Goal: Transaction & Acquisition: Purchase product/service

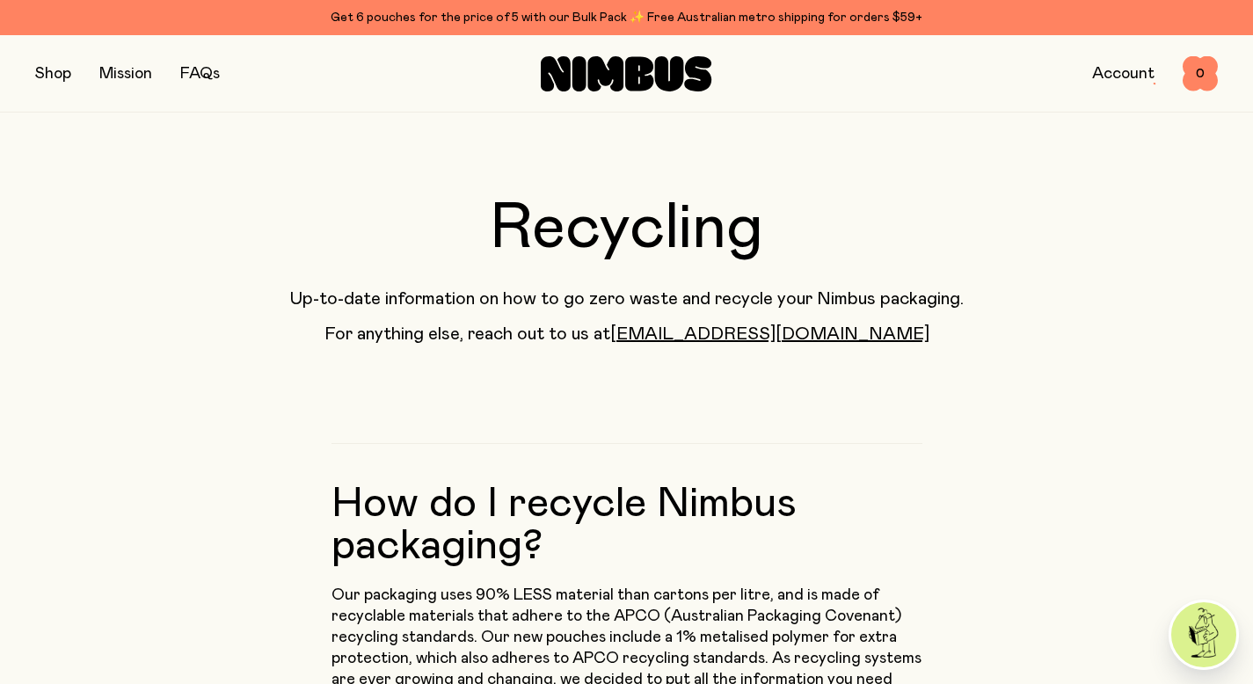
click at [54, 66] on button "button" at bounding box center [53, 74] width 36 height 25
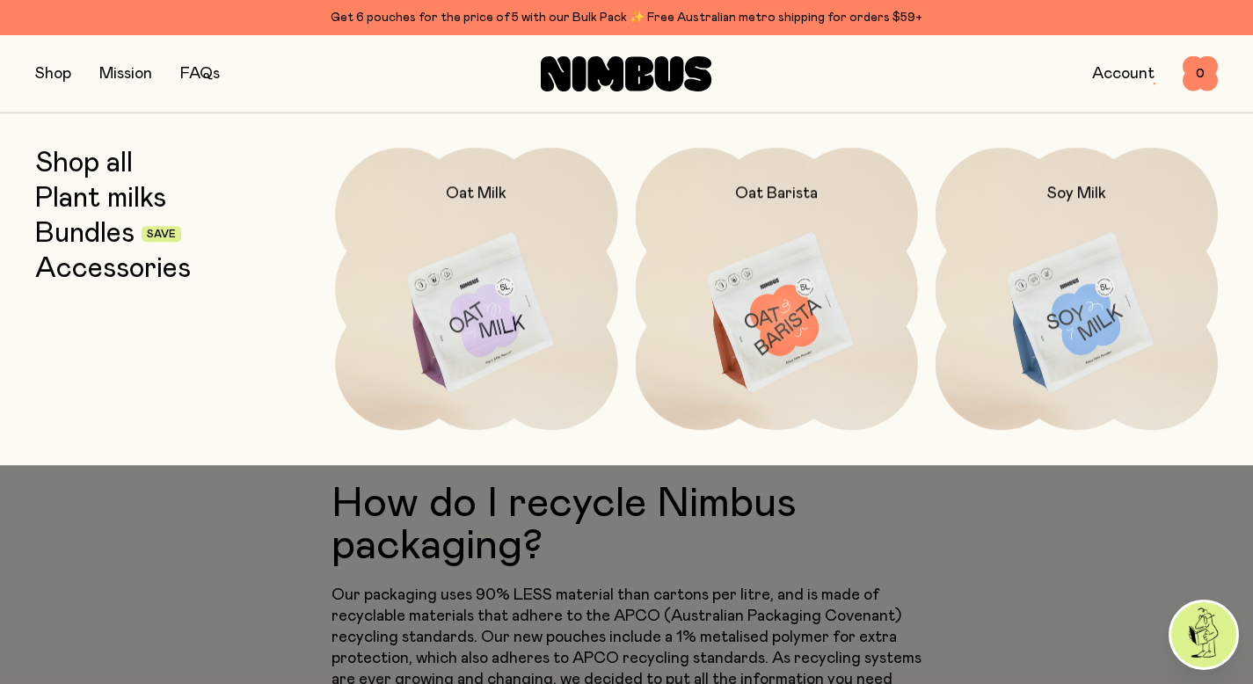
click at [105, 193] on link "Plant milks" at bounding box center [100, 199] width 131 height 32
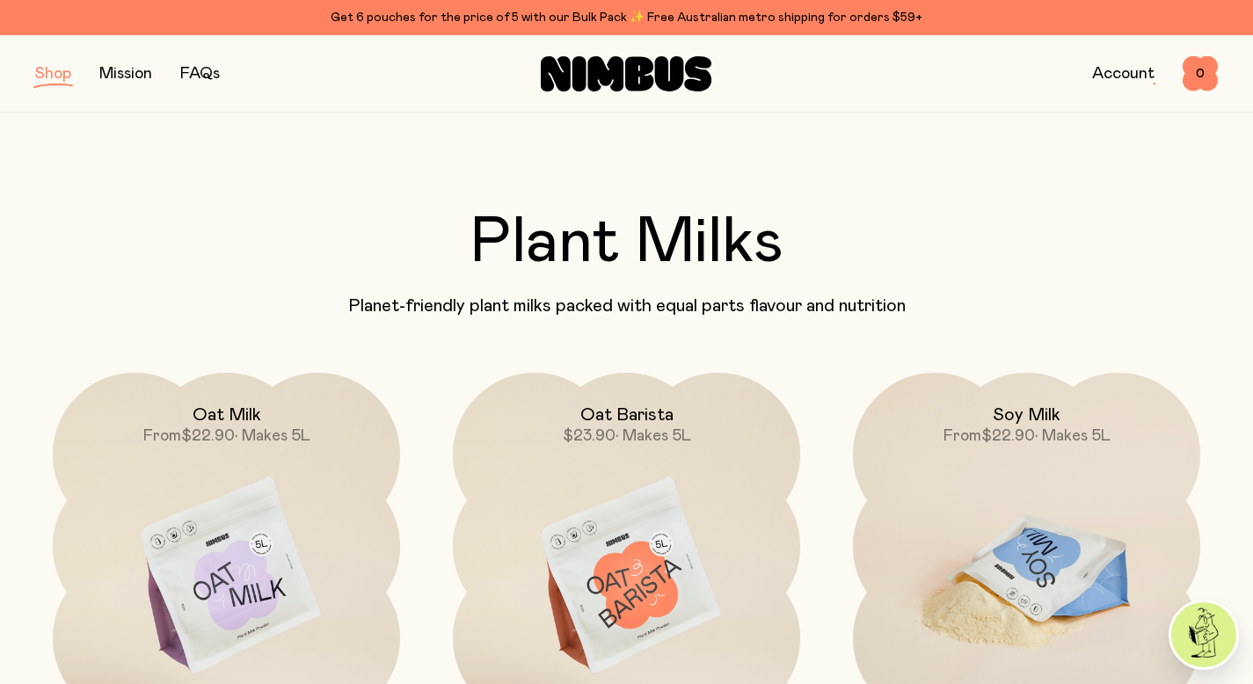
click at [986, 502] on img at bounding box center [1026, 577] width 347 height 408
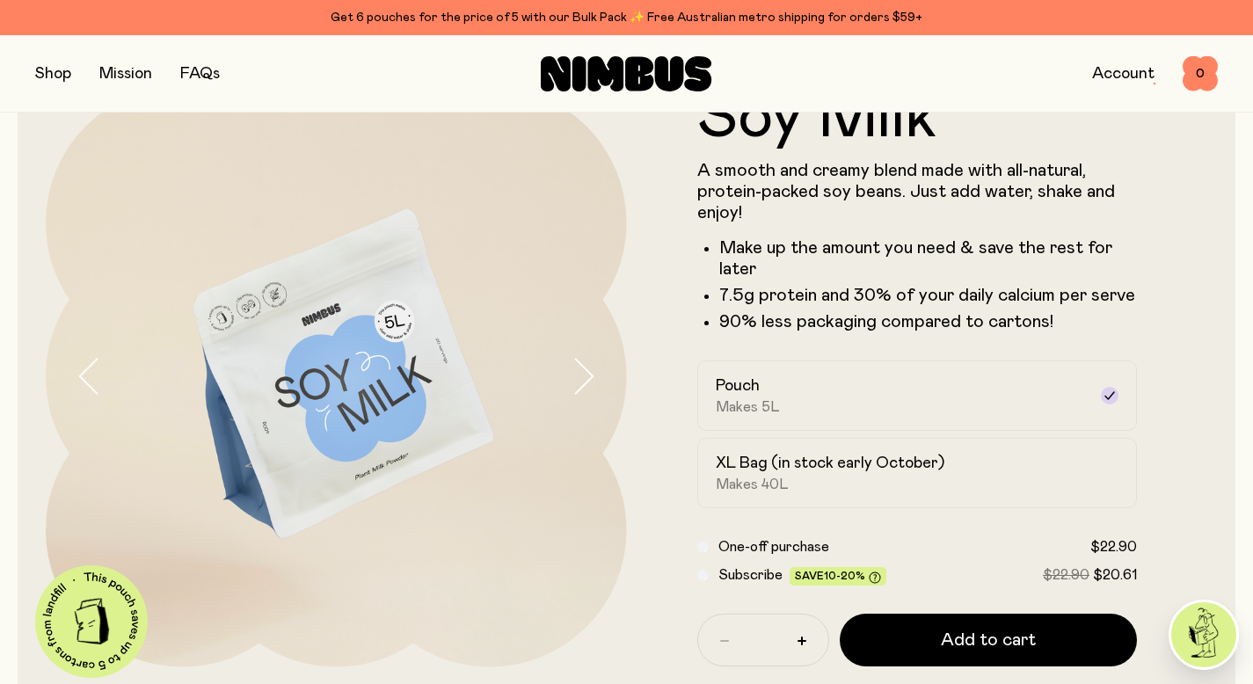
scroll to position [83, 0]
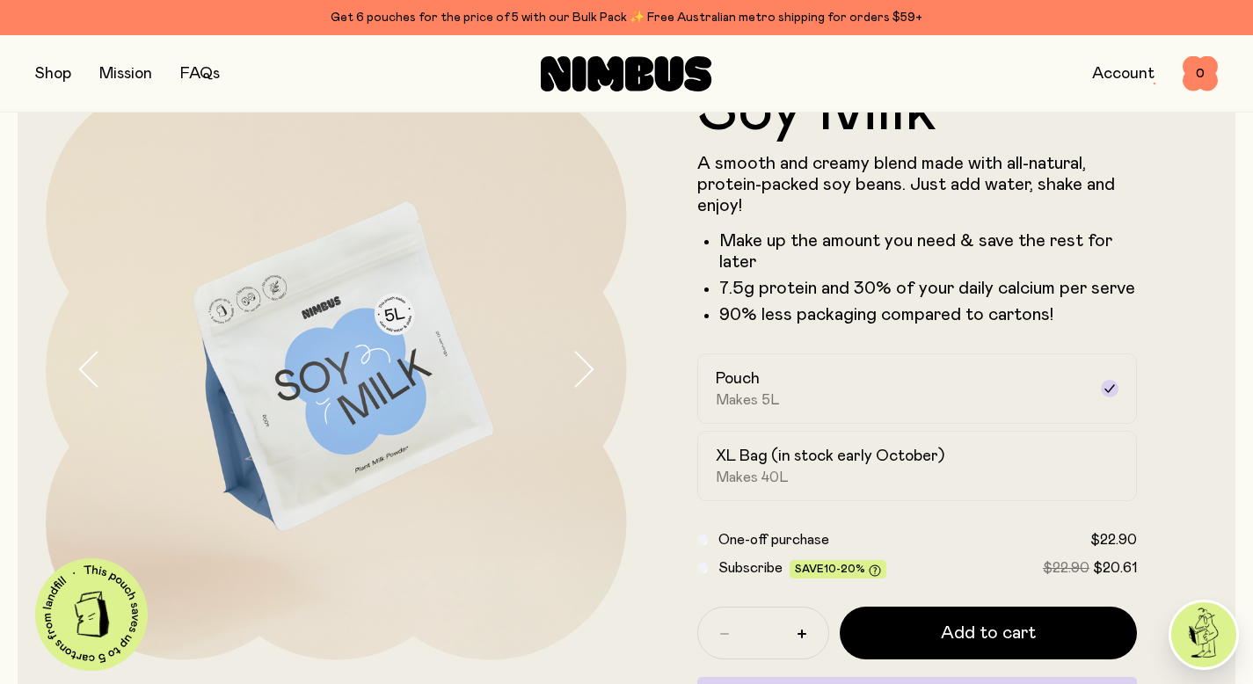
click at [56, 81] on button "button" at bounding box center [53, 74] width 36 height 25
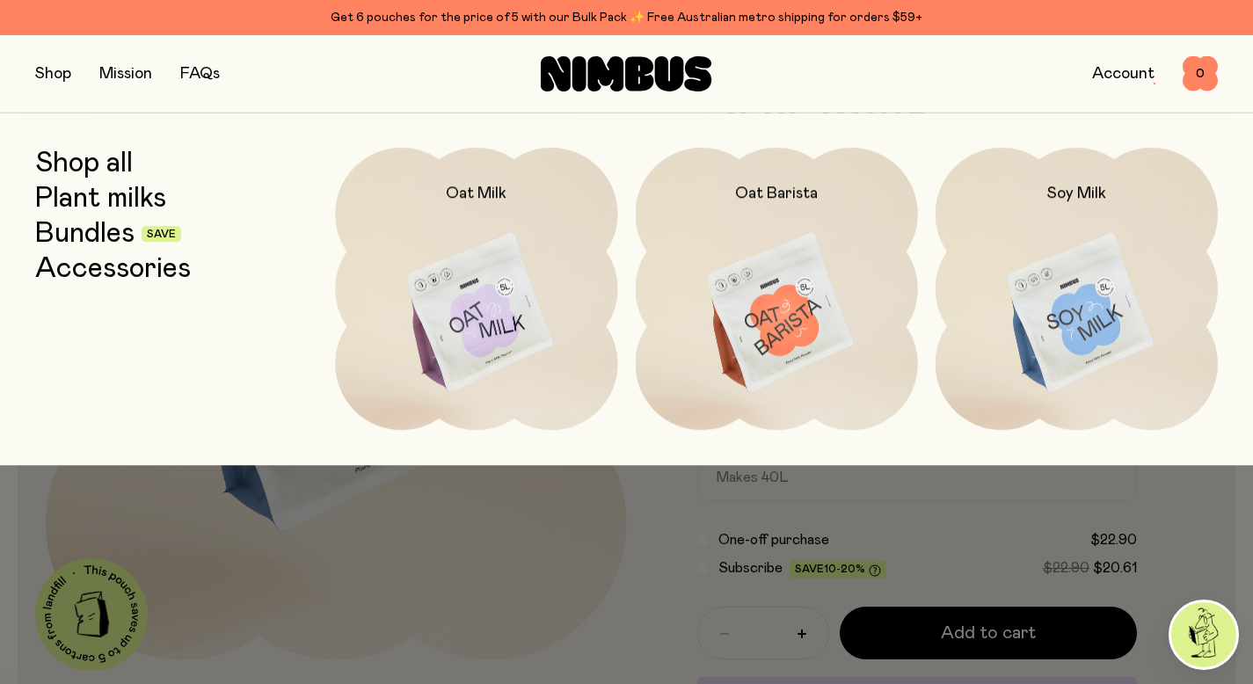
click at [96, 150] on link "Shop all" at bounding box center [84, 164] width 98 height 32
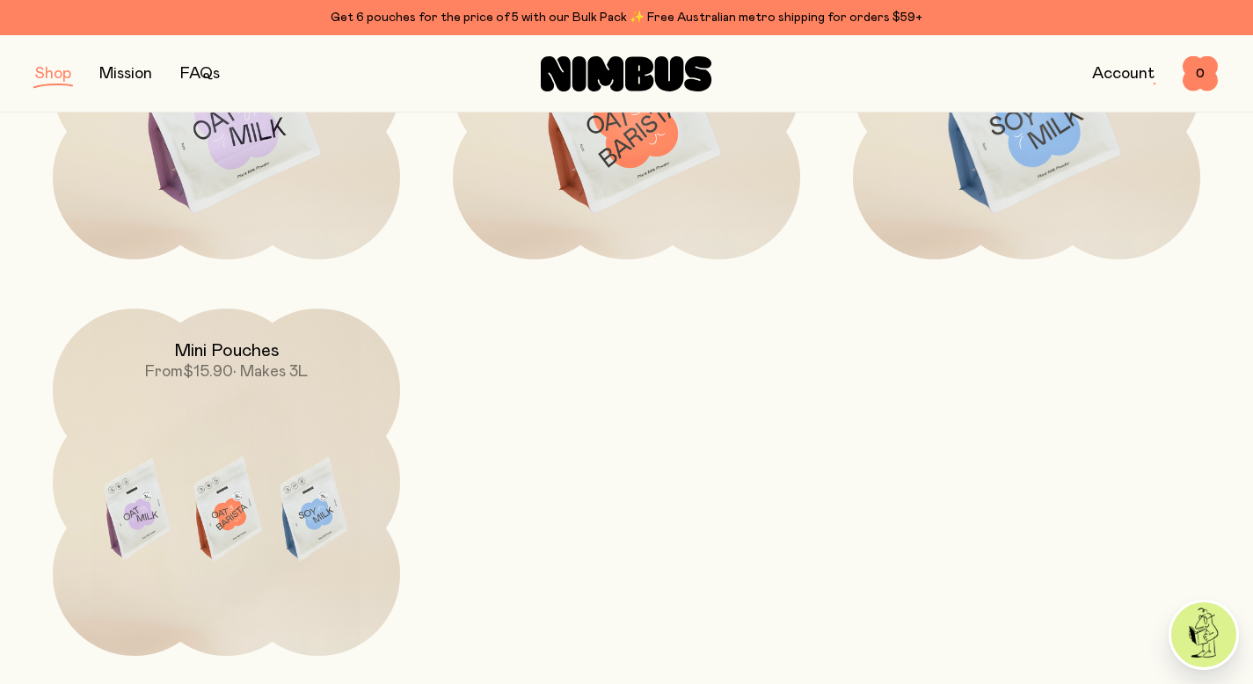
scroll to position [503, 0]
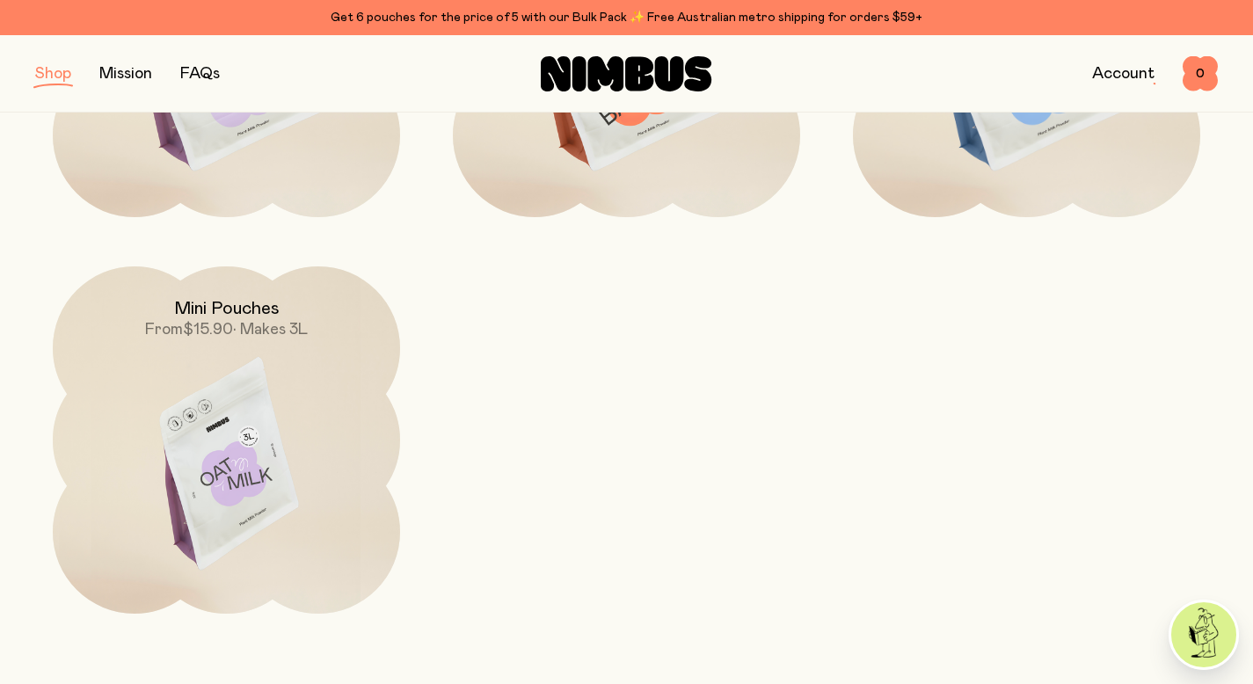
click at [207, 416] on img at bounding box center [226, 470] width 347 height 408
